Goal: Task Accomplishment & Management: Complete application form

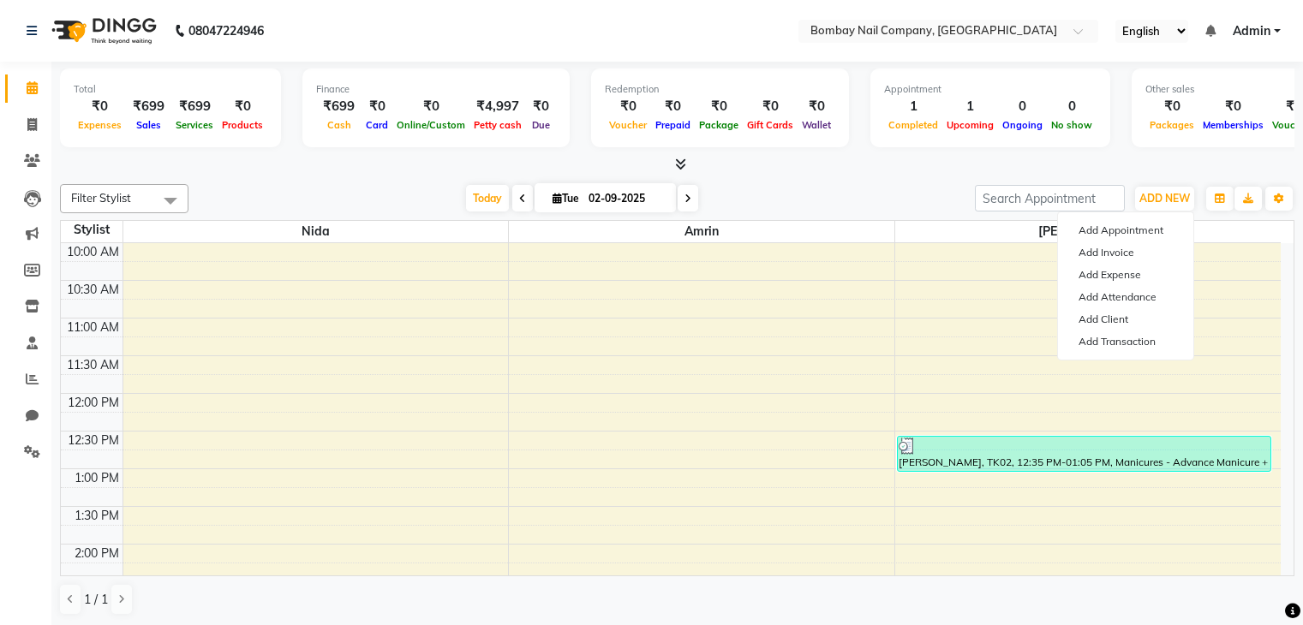
click at [1102, 315] on link "Add Client" at bounding box center [1125, 319] width 135 height 22
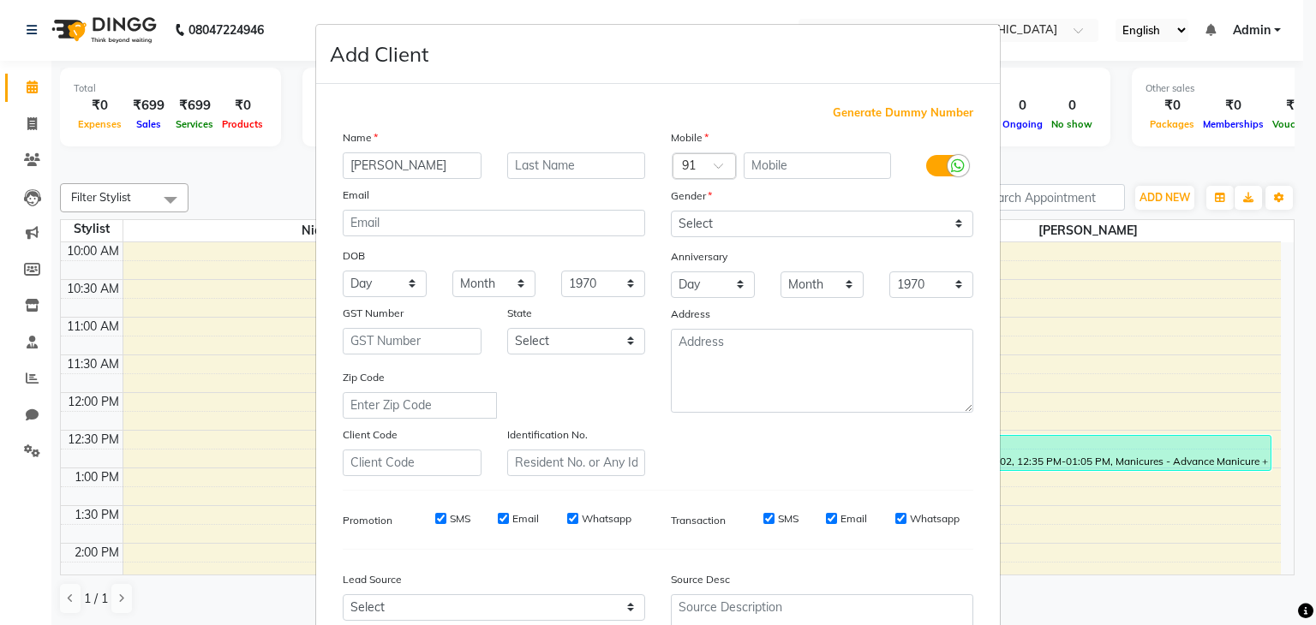
type input "[PERSON_NAME]"
click at [554, 158] on input "text" at bounding box center [576, 165] width 139 height 27
type input "[PERSON_NAME]"
click at [761, 162] on input "text" at bounding box center [817, 165] width 148 height 27
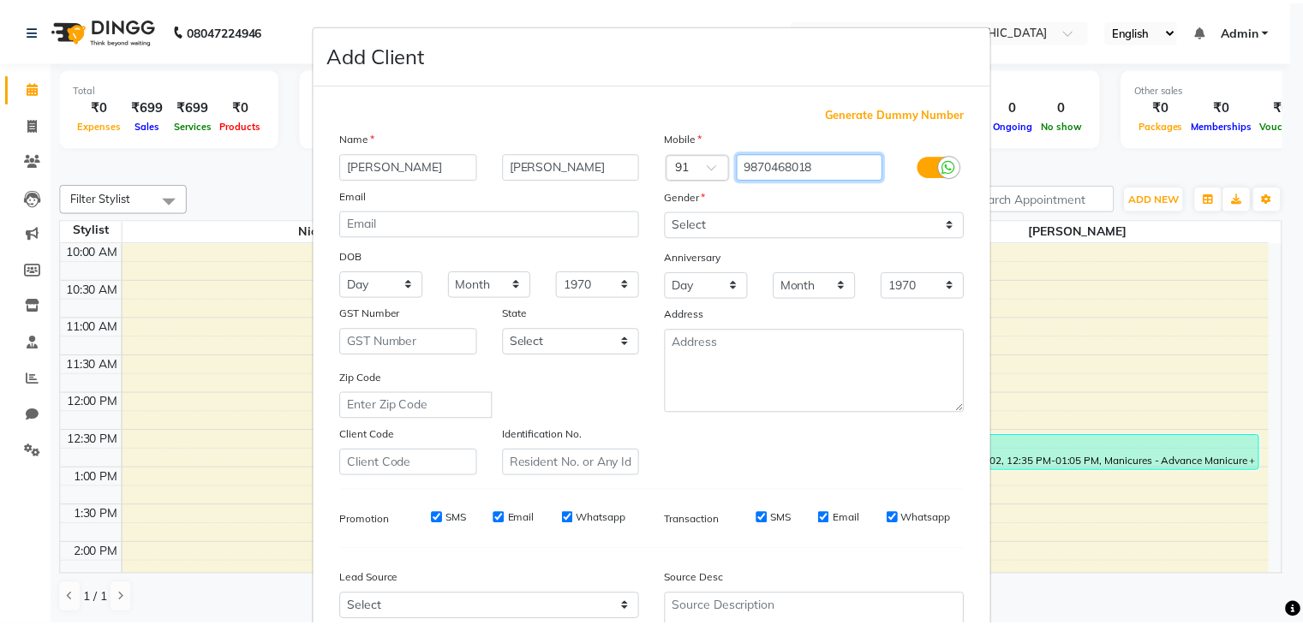
scroll to position [174, 0]
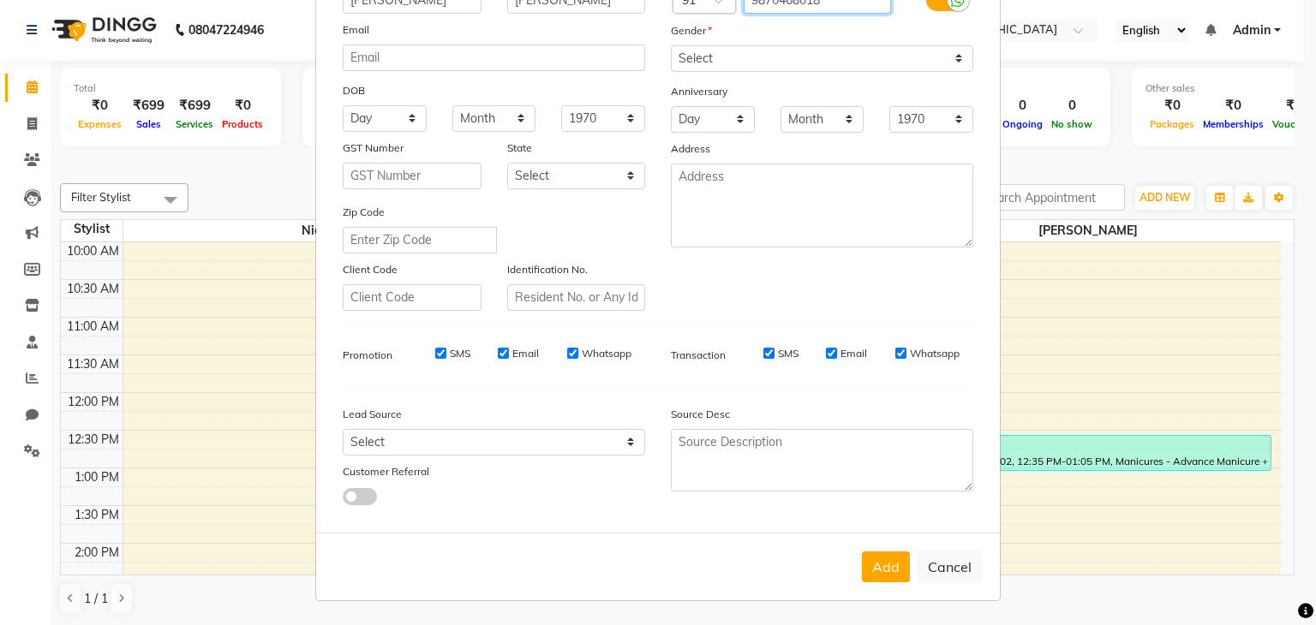
type input "9870468018"
click at [895, 351] on input "Whatsapp" at bounding box center [900, 353] width 11 height 11
checkbox input "false"
click at [569, 349] on input "Whatsapp" at bounding box center [572, 353] width 11 height 11
checkbox input "false"
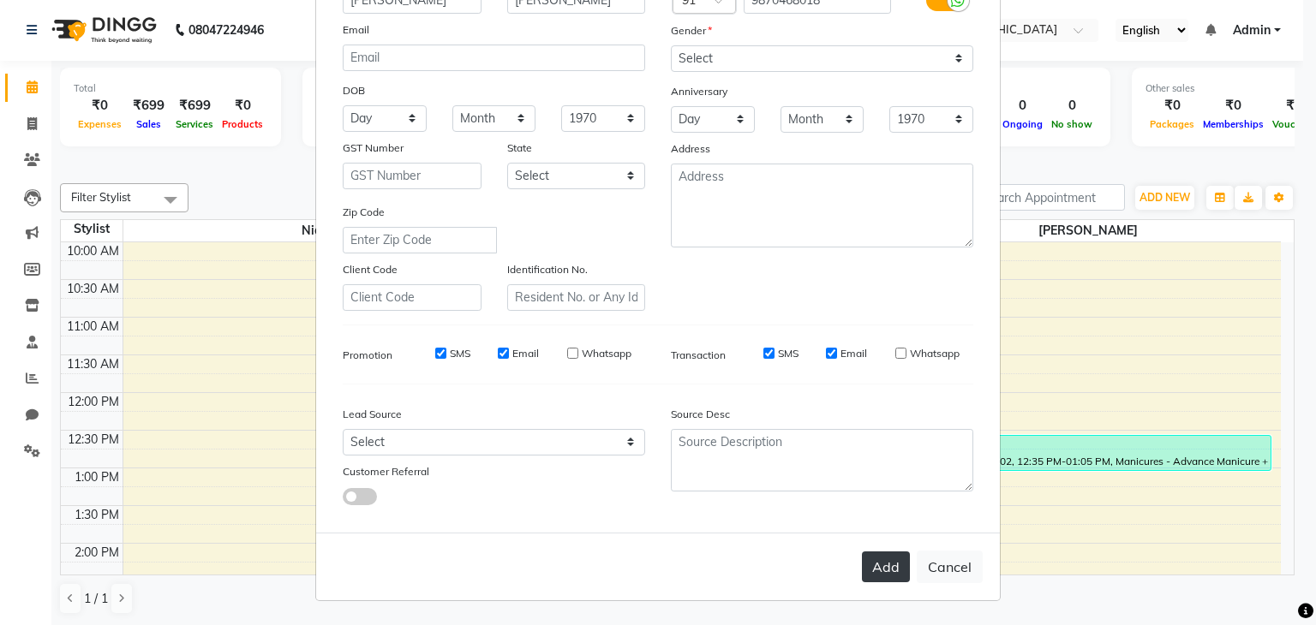
click at [862, 557] on button "Add" at bounding box center [886, 567] width 48 height 31
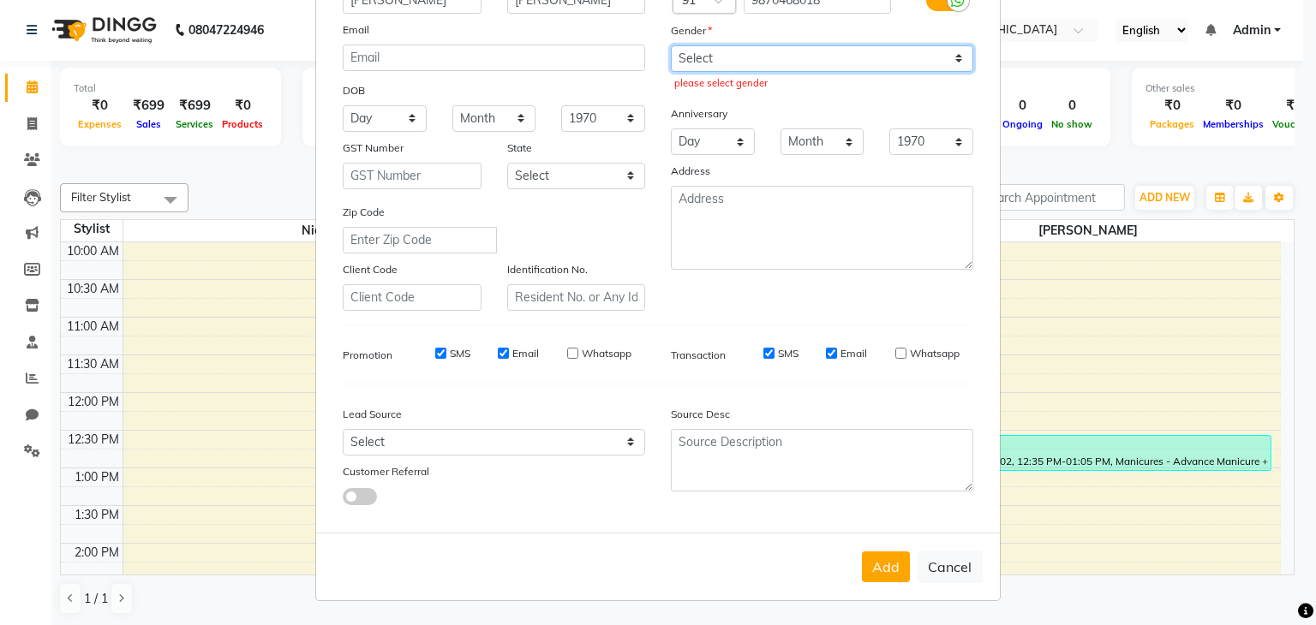
click at [941, 49] on select "Select [DEMOGRAPHIC_DATA] [DEMOGRAPHIC_DATA] Other Prefer Not To Say" at bounding box center [822, 58] width 302 height 27
click at [671, 45] on select "Select [DEMOGRAPHIC_DATA] [DEMOGRAPHIC_DATA] Other Prefer Not To Say" at bounding box center [822, 58] width 302 height 27
click at [840, 52] on select "Select [DEMOGRAPHIC_DATA] [DEMOGRAPHIC_DATA] Other Prefer Not To Say" at bounding box center [822, 58] width 302 height 27
select select "[DEMOGRAPHIC_DATA]"
click at [671, 45] on select "Select [DEMOGRAPHIC_DATA] [DEMOGRAPHIC_DATA] Other Prefer Not To Say" at bounding box center [822, 58] width 302 height 27
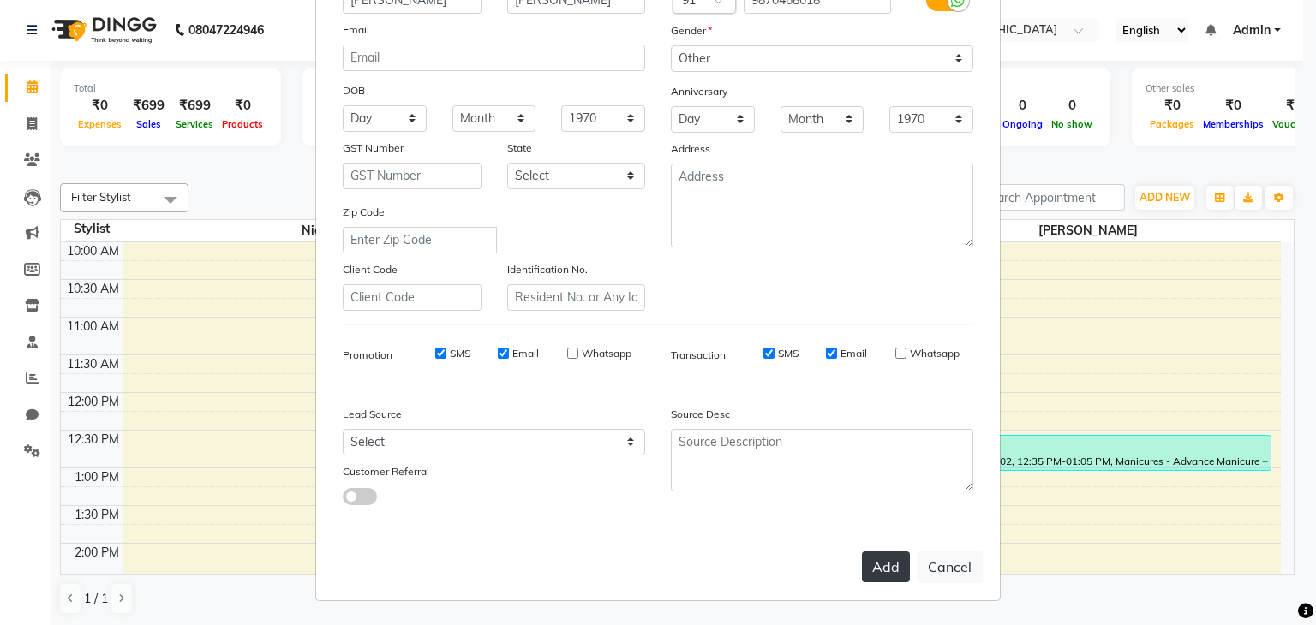
click at [879, 564] on button "Add" at bounding box center [886, 567] width 48 height 31
select select
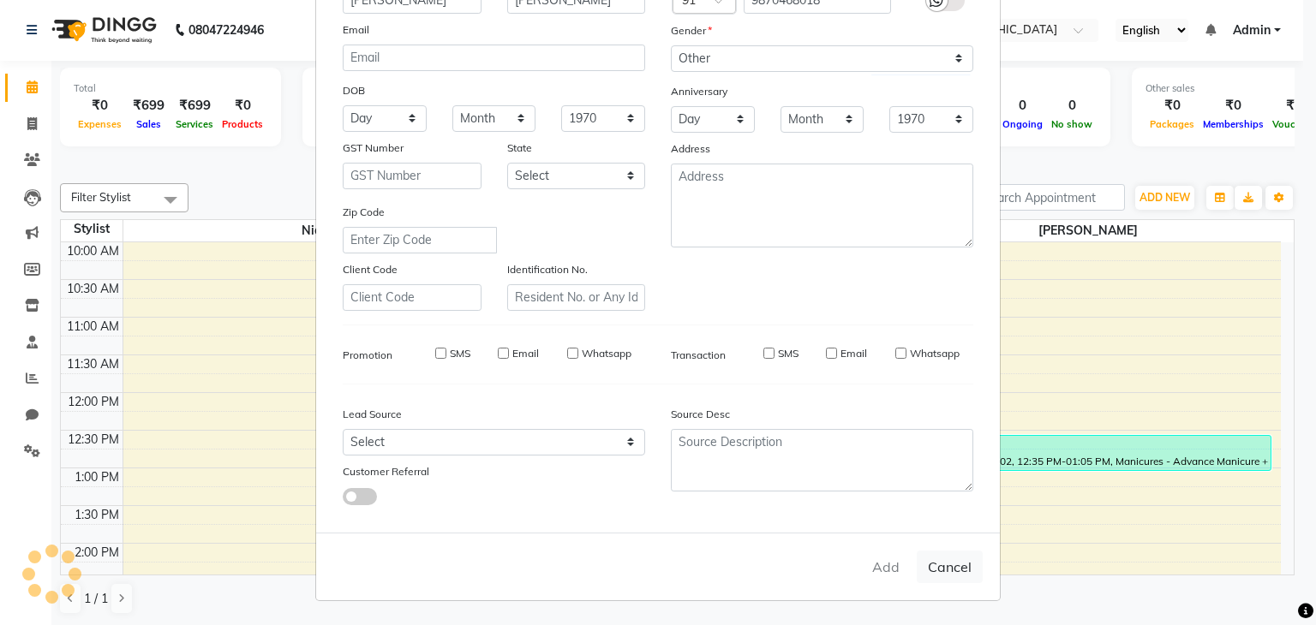
select select
checkbox input "false"
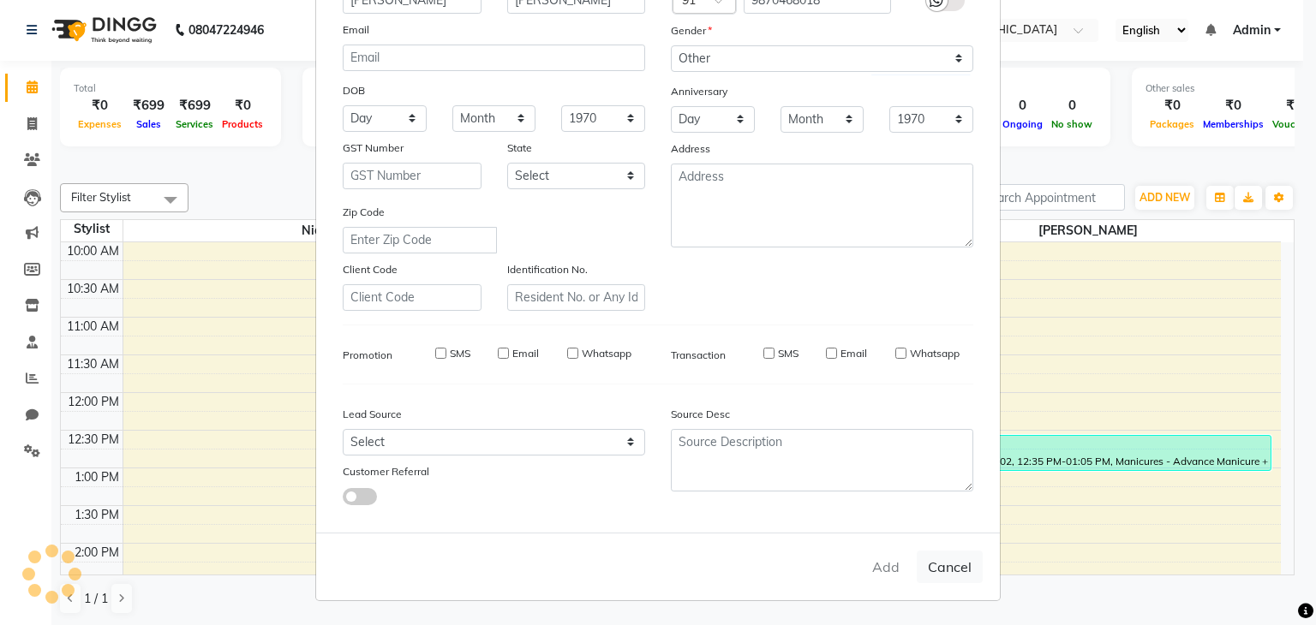
checkbox input "false"
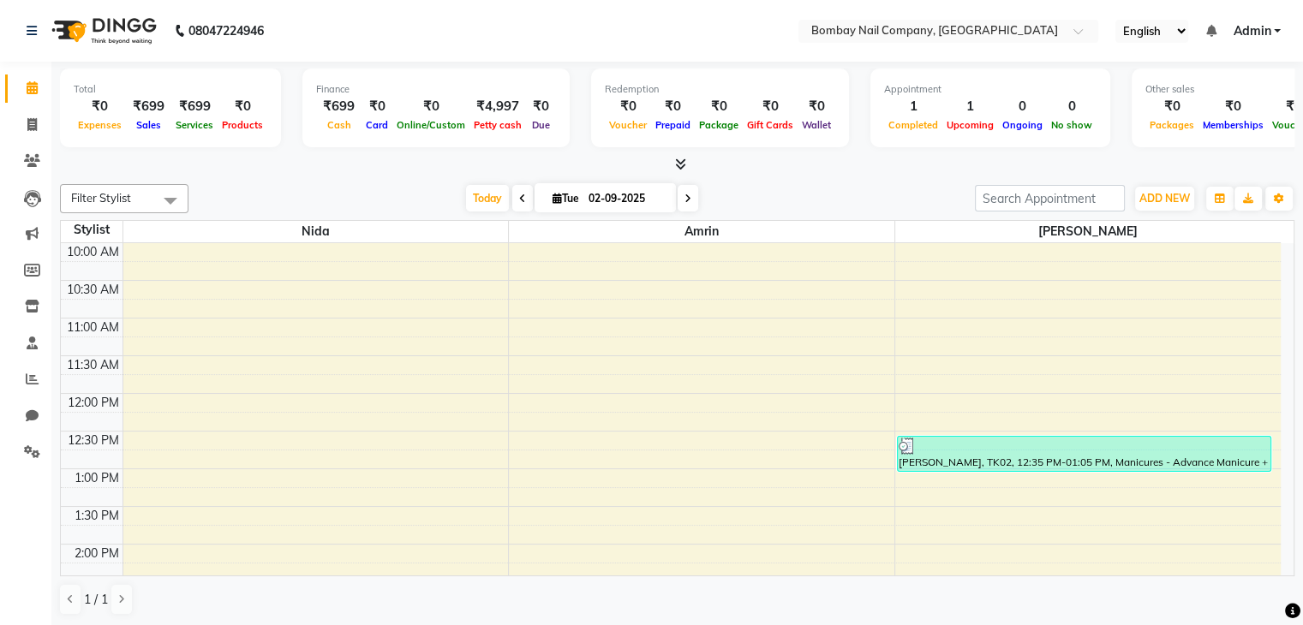
scroll to position [1, 0]
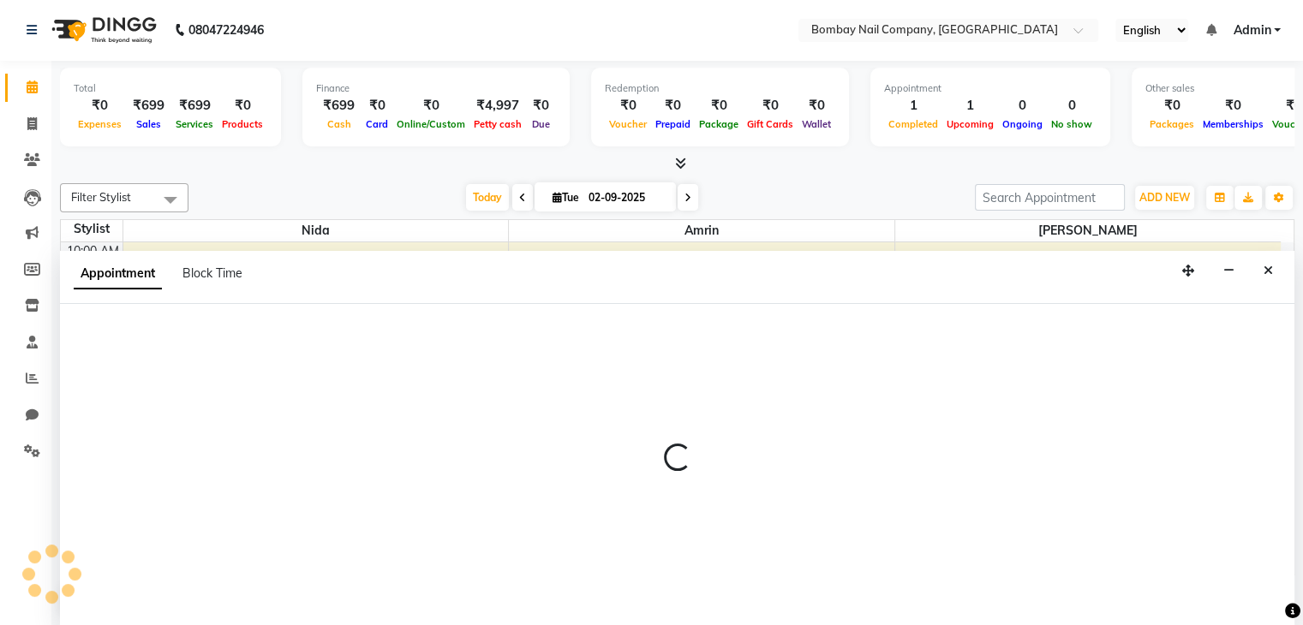
select select "89819"
select select "tentative"
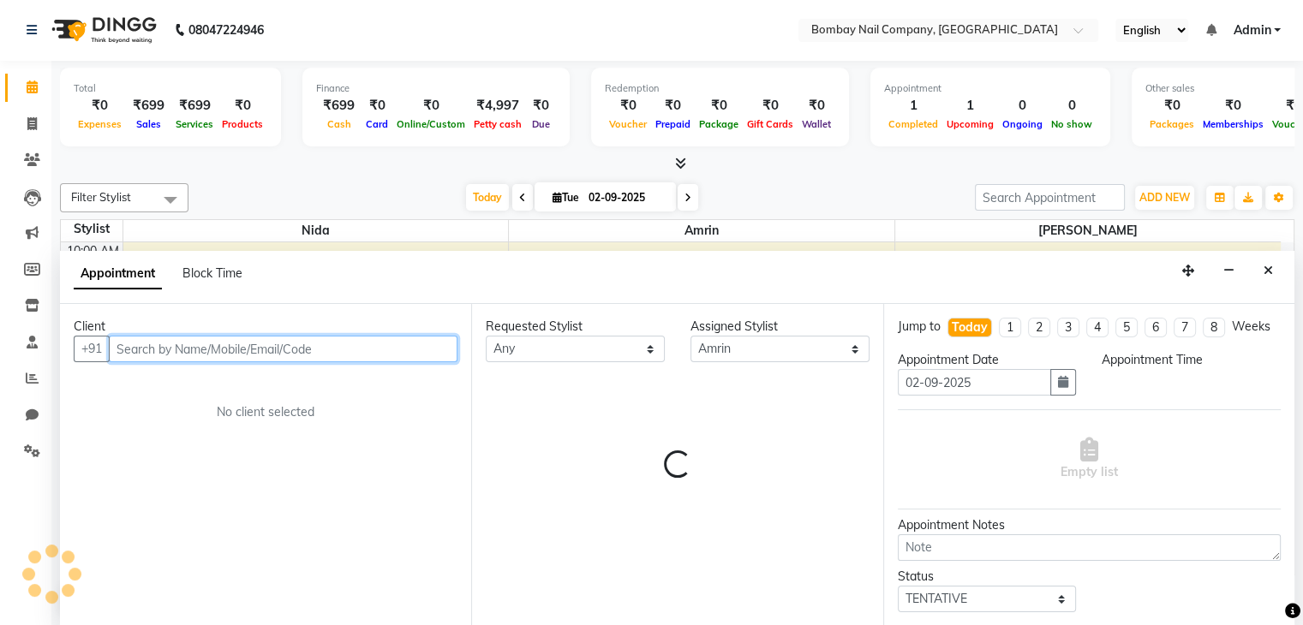
select select "720"
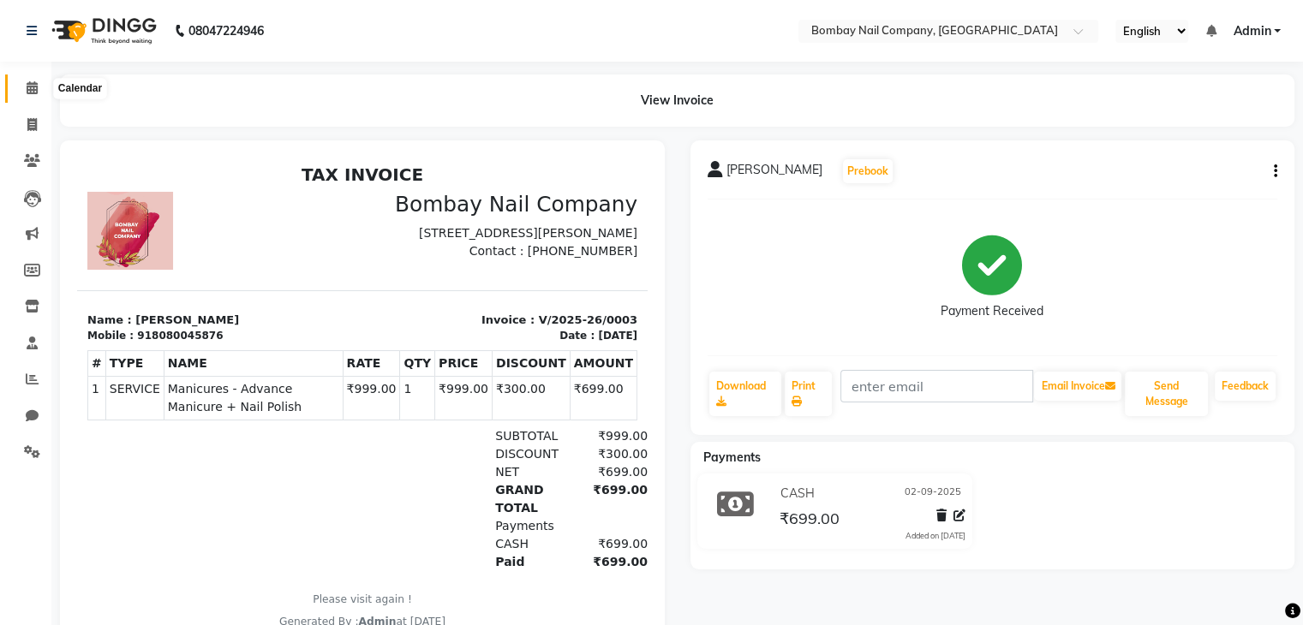
click at [30, 91] on icon at bounding box center [32, 87] width 11 height 13
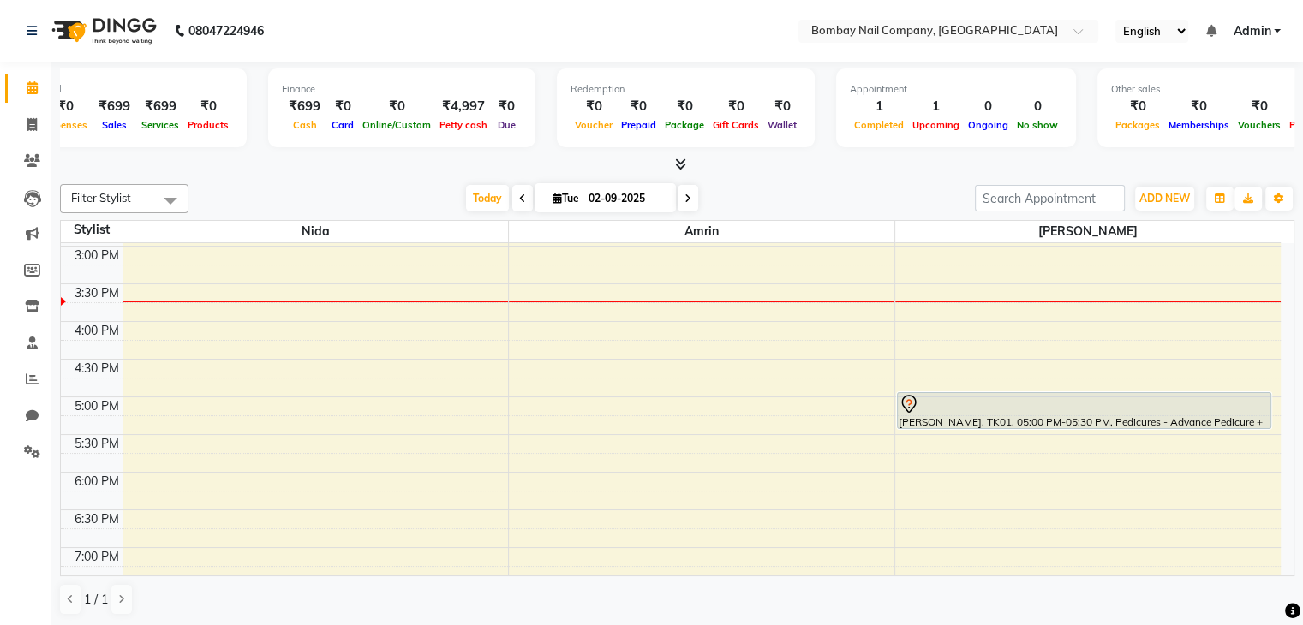
scroll to position [0, 24]
